Goal: Task Accomplishment & Management: Use online tool/utility

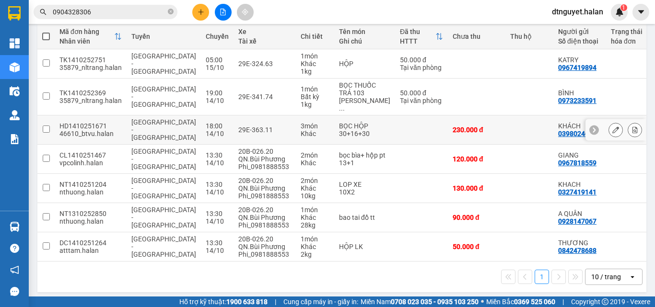
scroll to position [112, 0]
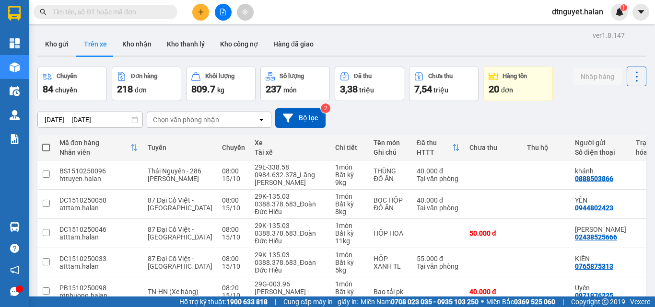
click at [210, 118] on div "Chọn văn phòng nhận" at bounding box center [186, 120] width 66 height 10
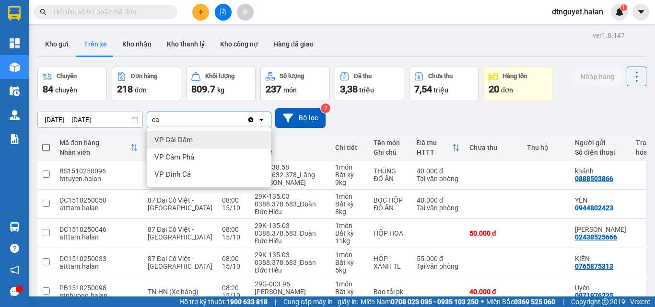
type input "ca"
click at [191, 141] on span "VP Cái Dăm" at bounding box center [173, 140] width 38 height 10
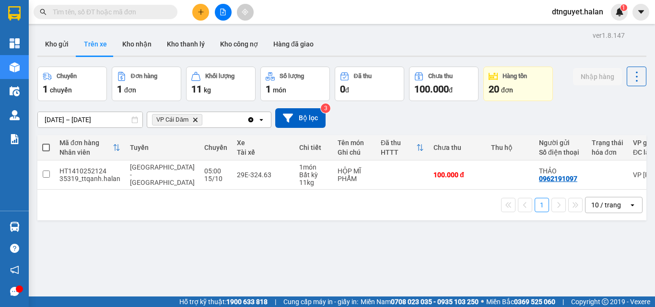
click at [215, 117] on div "VP Cái Dăm Delete" at bounding box center [197, 119] width 100 height 15
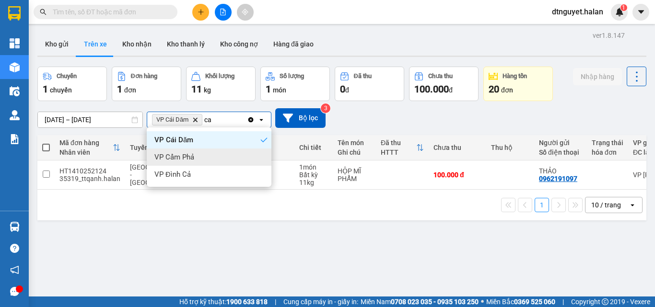
type input "ca"
click at [189, 154] on span "VP Cẩm Phả" at bounding box center [174, 157] width 40 height 10
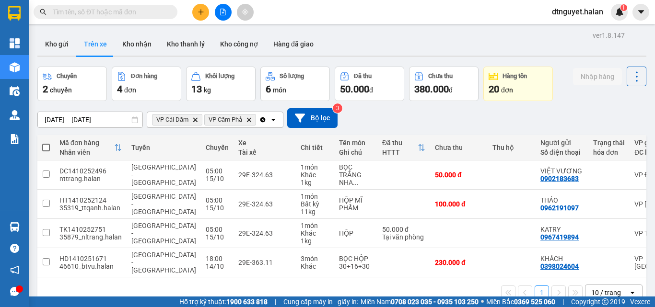
click at [270, 119] on div "Clear all open" at bounding box center [271, 119] width 24 height 15
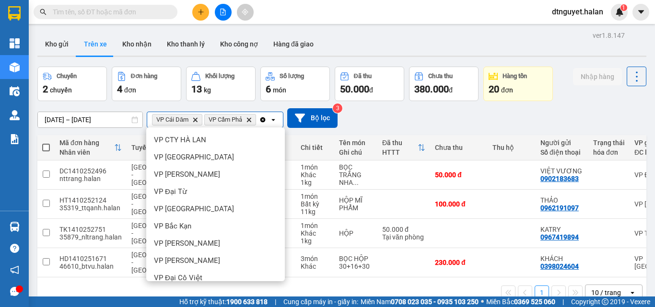
scroll to position [436, 0]
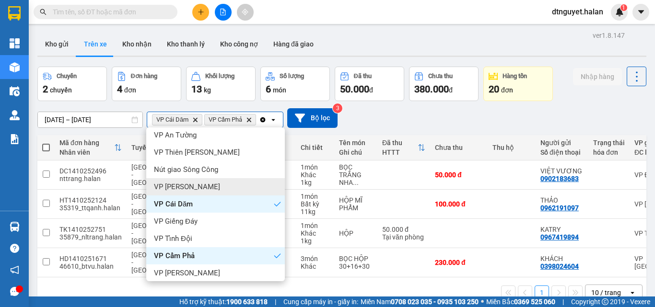
click at [200, 185] on div "VP [PERSON_NAME]" at bounding box center [215, 186] width 139 height 17
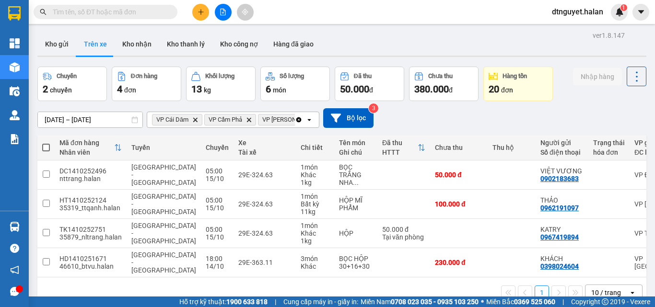
click at [304, 121] on div "Clear all open" at bounding box center [307, 119] width 24 height 15
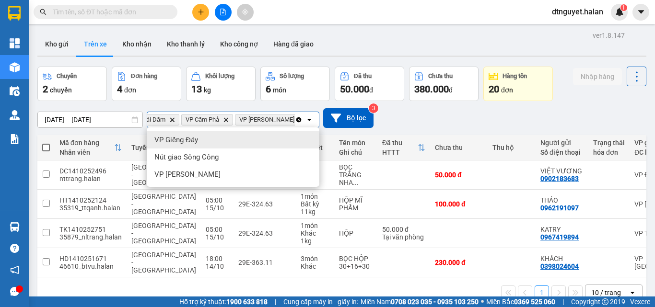
scroll to position [0, 25]
type input "gi"
click at [233, 141] on div "VP Giếng Đáy" at bounding box center [233, 139] width 173 height 17
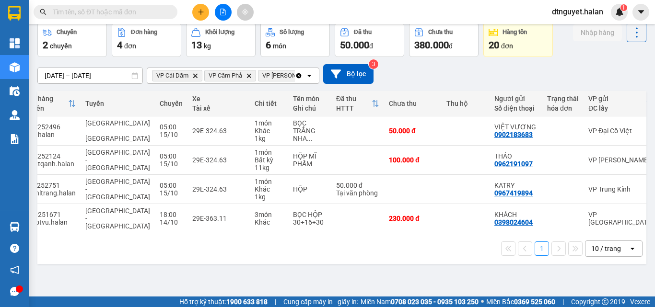
scroll to position [0, 0]
